Goal: Task Accomplishment & Management: Complete application form

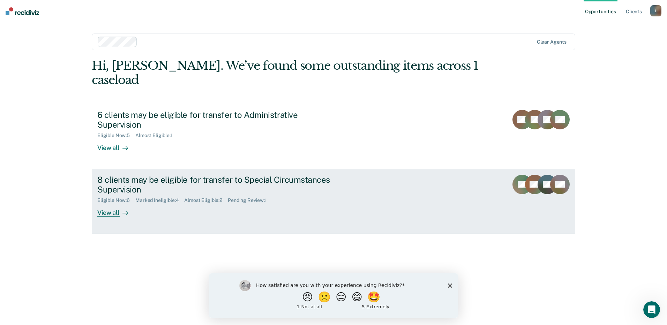
click at [92, 169] on link "8 clients may be eligible for transfer to Special Circumstances Supervision Eli…" at bounding box center [333, 201] width 483 height 65
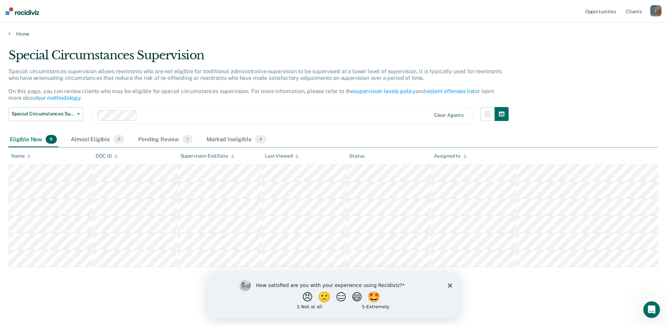
click at [449, 284] on polygon "Close survey" at bounding box center [450, 285] width 4 height 4
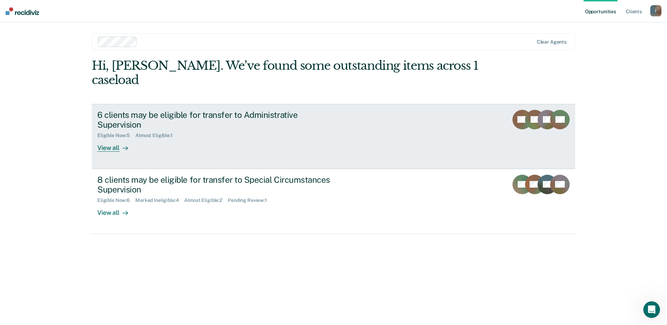
click at [109, 138] on div "View all" at bounding box center [116, 145] width 39 height 14
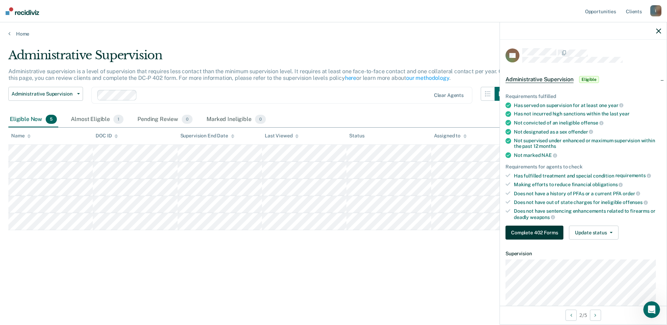
scroll to position [35, 0]
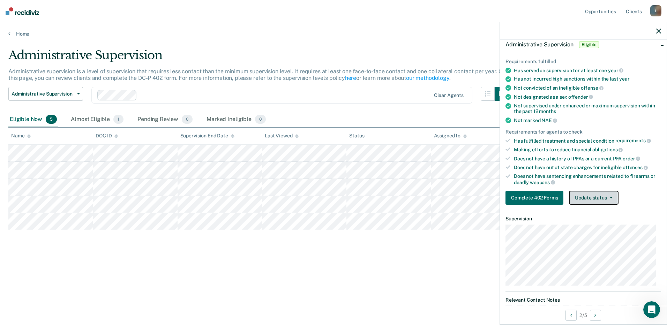
click at [612, 201] on button "Update status" at bounding box center [593, 198] width 49 height 14
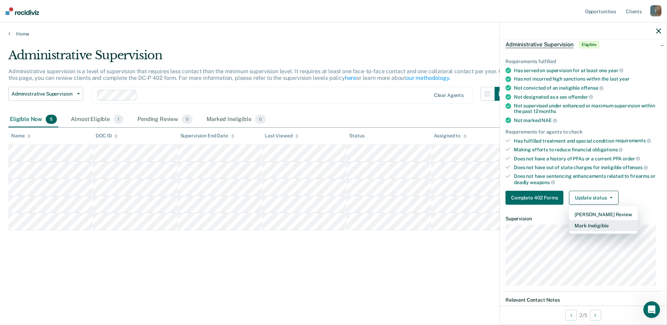
click at [599, 227] on button "Mark Ineligible" at bounding box center [603, 225] width 68 height 11
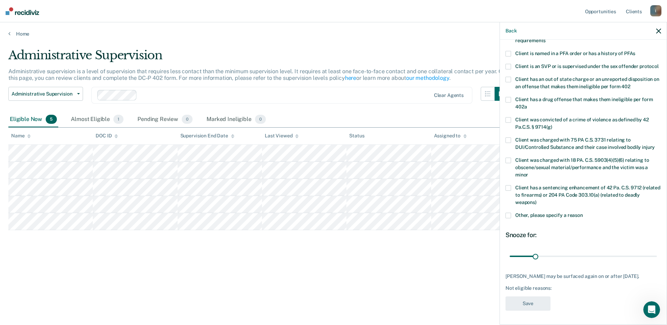
scroll to position [82, 0]
click at [508, 215] on span at bounding box center [508, 216] width 6 height 6
click at [583, 213] on input "Other, please specify a reason" at bounding box center [583, 213] width 0 height 0
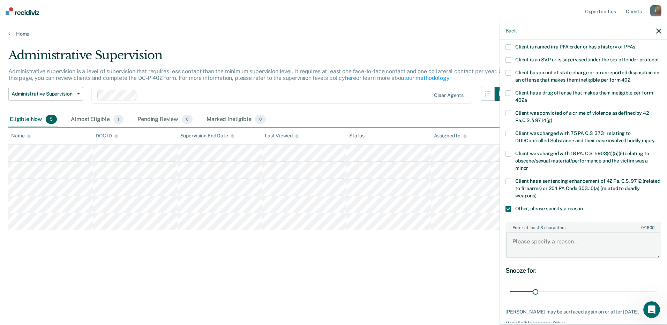
click at [541, 245] on textarea "Enter at least 3 characters 0 / 1600" at bounding box center [583, 245] width 154 height 26
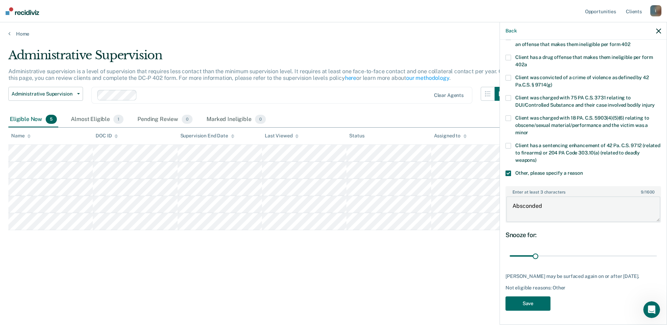
scroll to position [124, 0]
type textarea "Absconded"
drag, startPoint x: 534, startPoint y: 257, endPoint x: 668, endPoint y: 257, distance: 133.6
type input "180"
click at [657, 257] on input "range" at bounding box center [583, 256] width 147 height 12
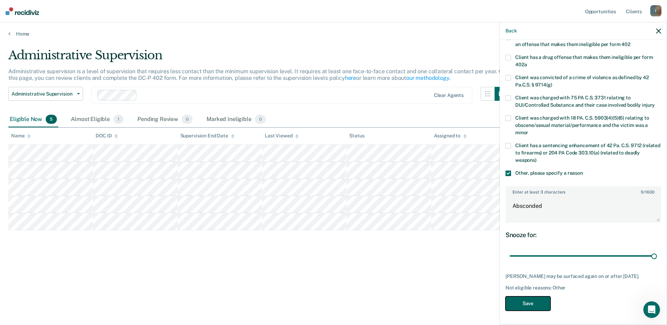
click at [538, 308] on button "Save" at bounding box center [527, 304] width 45 height 14
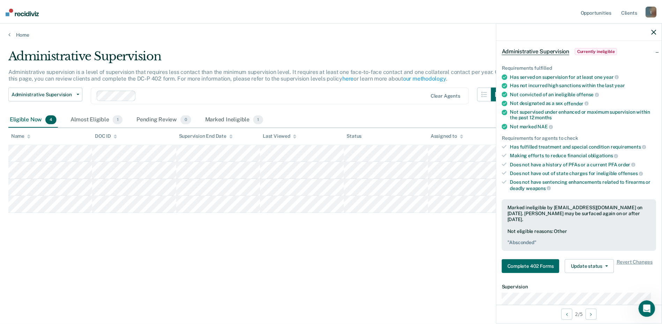
scroll to position [19, 0]
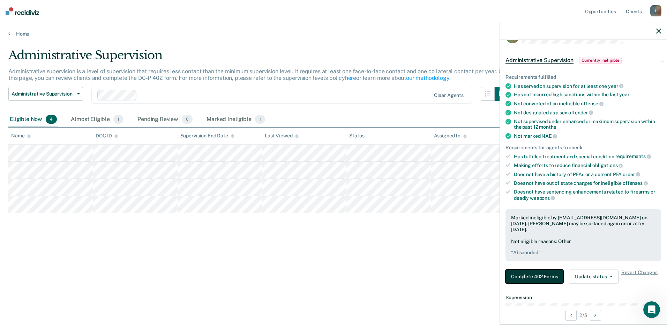
click at [537, 272] on button "Complete 402 Forms" at bounding box center [534, 277] width 58 height 14
